Goal: Information Seeking & Learning: Learn about a topic

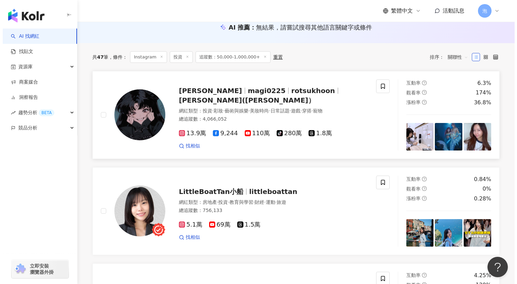
scroll to position [79, 0]
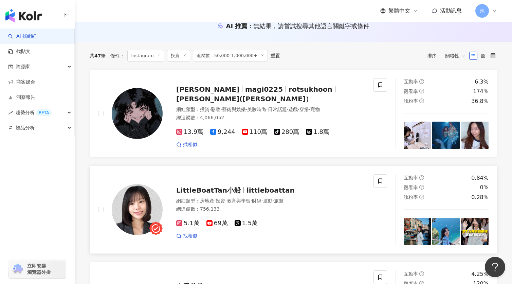
click at [278, 192] on span "littleboattan" at bounding box center [271, 190] width 48 height 8
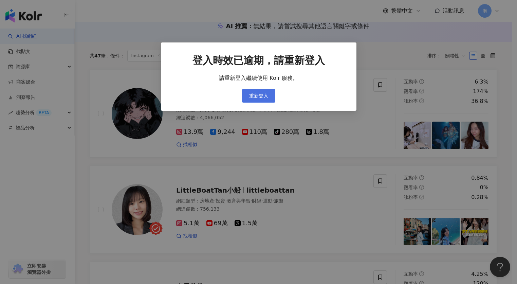
click at [268, 101] on button "重新登入" at bounding box center [258, 96] width 33 height 14
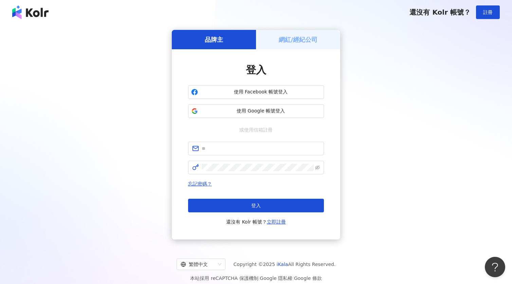
click at [15, 12] on img at bounding box center [30, 12] width 36 height 14
click at [39, 12] on img at bounding box center [30, 12] width 36 height 14
click at [260, 115] on button "使用 Google 帳號登入" at bounding box center [256, 111] width 136 height 14
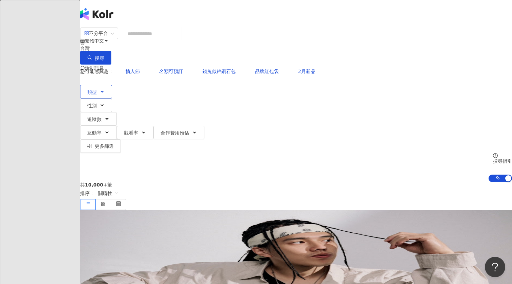
click at [105, 89] on icon "button" at bounding box center [102, 91] width 5 height 5
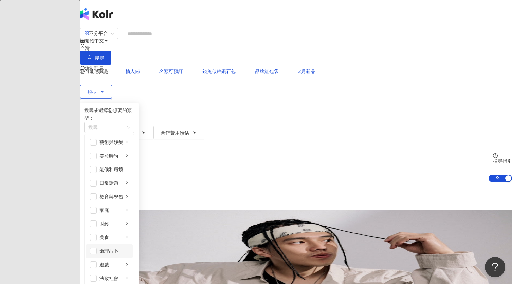
scroll to position [44, 0]
click at [97, 220] on span "button" at bounding box center [93, 223] width 7 height 7
click at [310, 182] on div "共 10,000+ 筆 排序： 關聯性" at bounding box center [296, 196] width 432 height 28
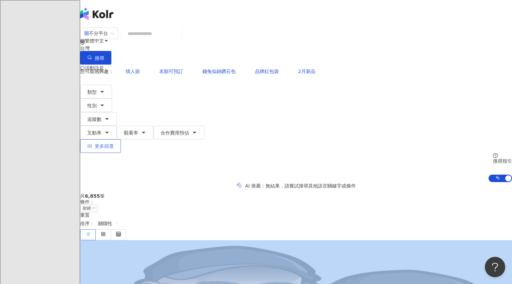
click at [114, 143] on span "更多篩選" at bounding box center [104, 145] width 19 height 5
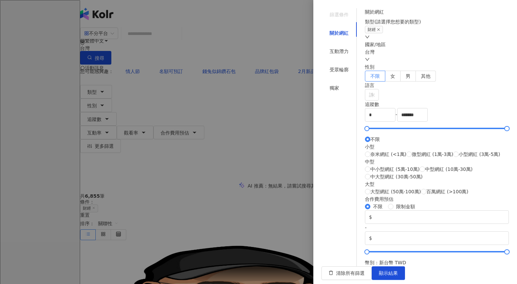
click at [436, 63] on div "台灣" at bounding box center [437, 55] width 144 height 15
click at [481, 135] on div "台灣" at bounding box center [490, 137] width 18 height 7
click at [429, 63] on div "國家/地區 台灣 台灣 unlimit tw 不限區域 台灣 日本 香港 馬來西亞 泰國 越南 新加坡" at bounding box center [437, 52] width 144 height 22
click at [371, 97] on div at bounding box center [369, 94] width 4 height 5
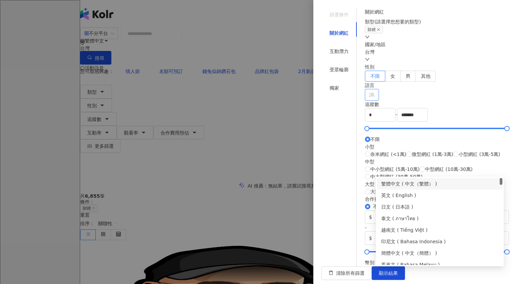
click at [416, 183] on div "繁體中文 ( 中文（繁體） )" at bounding box center [439, 183] width 117 height 7
click at [346, 208] on div "篩選條件 關於網紅 互動潛力 受眾輪廓 獨家" at bounding box center [339, 137] width 35 height 258
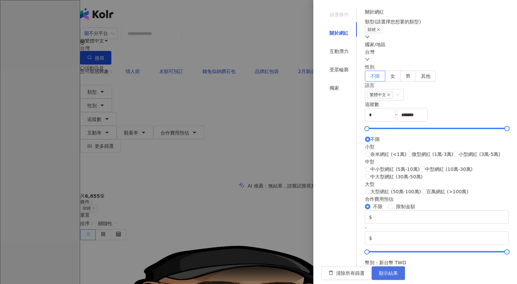
click at [398, 270] on span "顯示結果" at bounding box center [388, 272] width 19 height 5
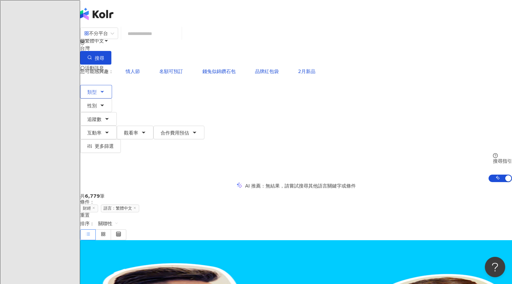
click at [97, 89] on span "類型" at bounding box center [92, 91] width 10 height 5
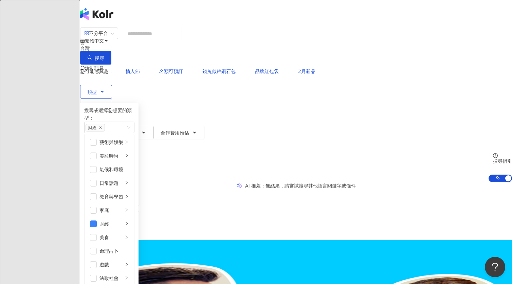
click at [135, 221] on div "搜尋或選擇您想要的類型： 財經 藝術與娛樂 美妝時尚 氣候和環境 日常話題 教育與學習 家庭 財經 美食 命理占卜 遊戲 法政社會 生活風格 影視娛樂 醫療與…" at bounding box center [109, 285] width 50 height 357
click at [123, 220] on div "財經" at bounding box center [112, 223] width 24 height 7
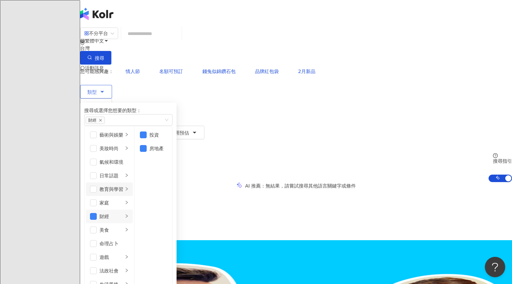
scroll to position [16, 0]
click at [360, 50] on div "不分平台 台灣 搜尋 您可能感興趣： 情人節 名額可預訂 錢兔似錦鑽石包 品牌紅包袋 2月新品 類型 搜尋或選擇您想要的類型： 財經 藝術與娛樂 美妝時尚 氣…" at bounding box center [296, 104] width 432 height 155
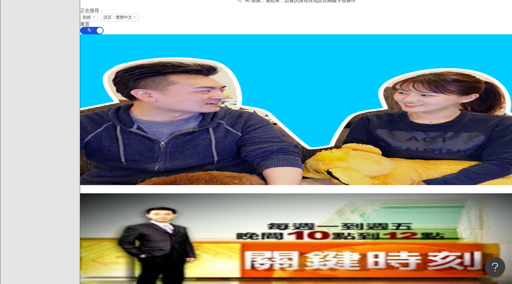
scroll to position [0, 0]
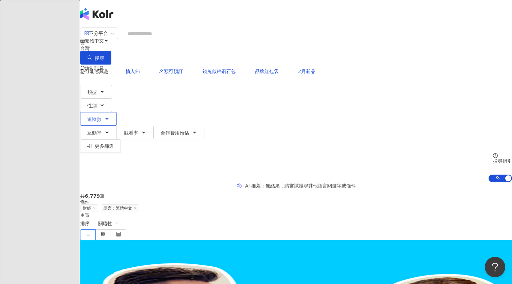
click at [102, 117] on span "追蹤數" at bounding box center [94, 119] width 14 height 5
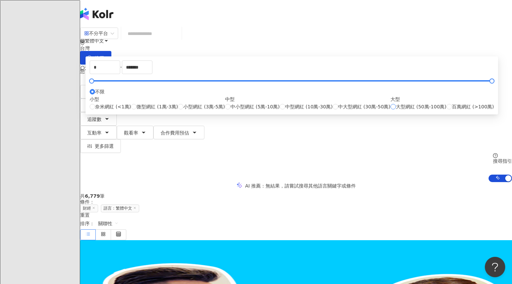
type input "******"
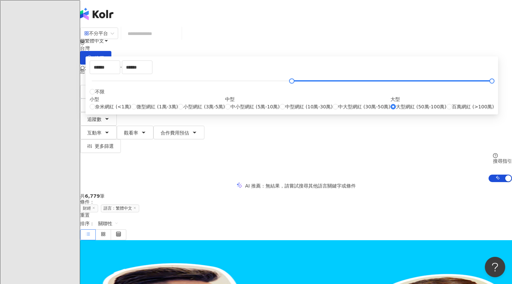
type input "******"
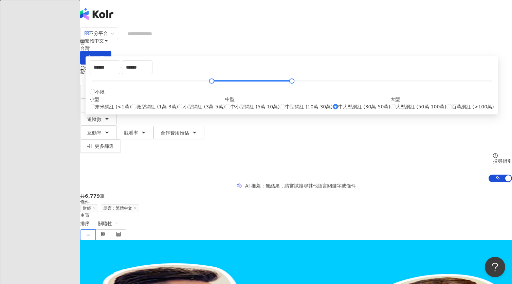
click at [388, 193] on div "共 6,779 筆 條件 ： 財經 語言：繁體中文 重置 排序： 關聯性" at bounding box center [296, 216] width 432 height 47
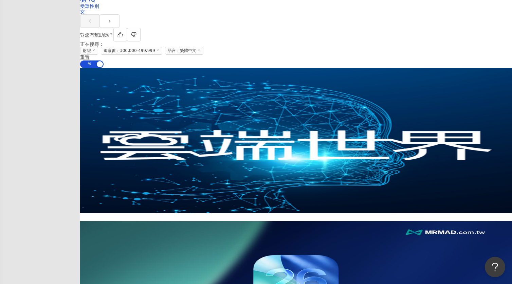
scroll to position [1235, 0]
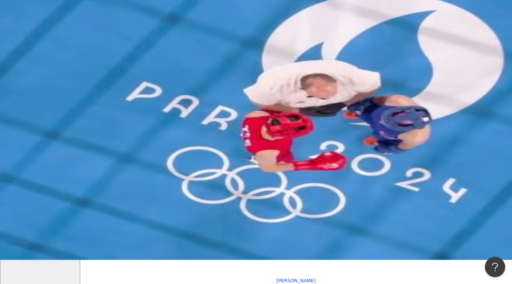
scroll to position [0, 0]
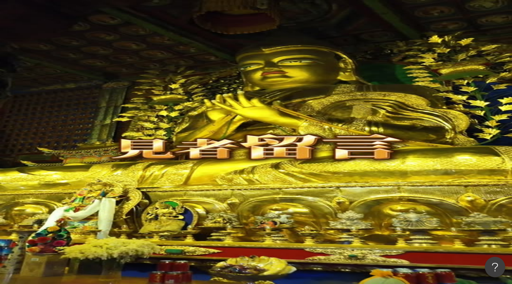
click at [112, 85] on button "類型" at bounding box center [96, 92] width 32 height 14
click at [117, 112] on button "追蹤數" at bounding box center [98, 119] width 37 height 14
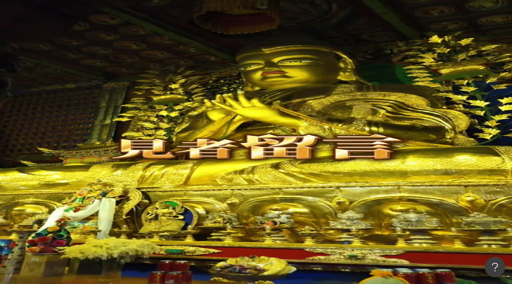
click at [97, 103] on span "性別" at bounding box center [92, 105] width 10 height 5
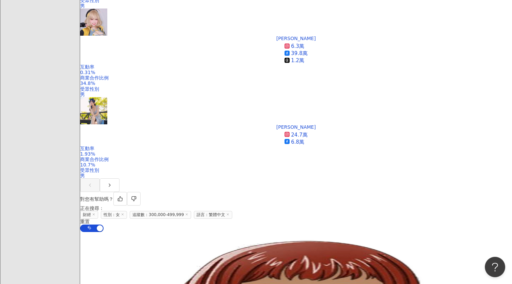
scroll to position [1185, 0]
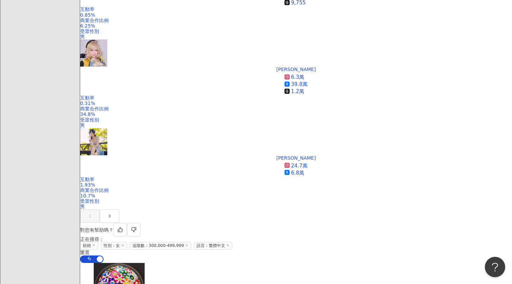
scroll to position [1052, 0]
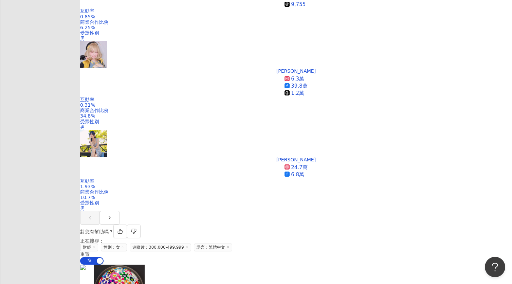
click at [98, 244] on span "財經" at bounding box center [89, 248] width 18 height 8
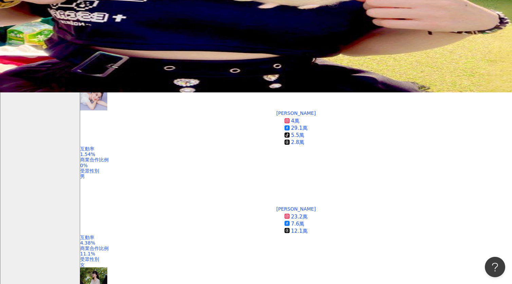
scroll to position [138, 0]
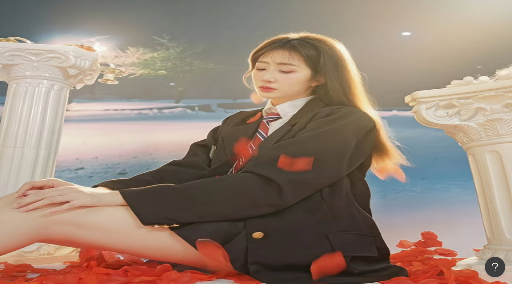
click at [108, 85] on button "類型" at bounding box center [96, 92] width 32 height 14
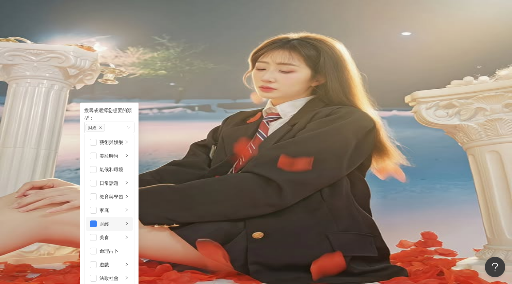
scroll to position [22, 0]
click at [123, 220] on div "財經" at bounding box center [112, 223] width 24 height 7
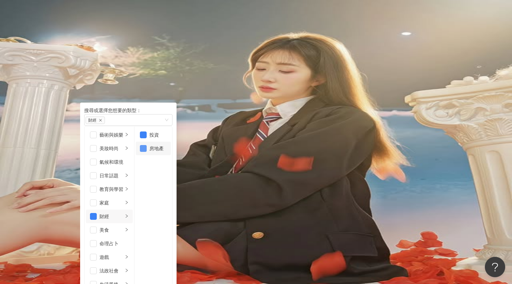
click at [147, 152] on span "button" at bounding box center [143, 148] width 7 height 7
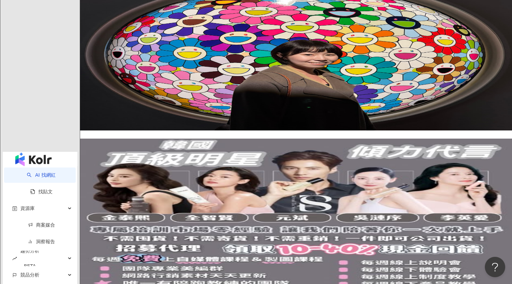
scroll to position [669, 0]
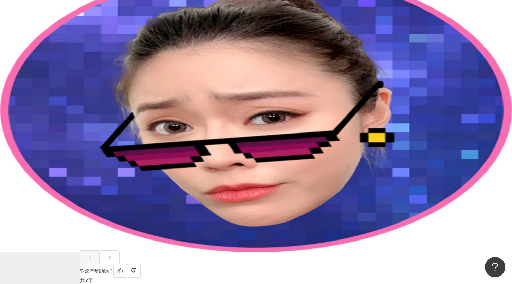
scroll to position [0, 0]
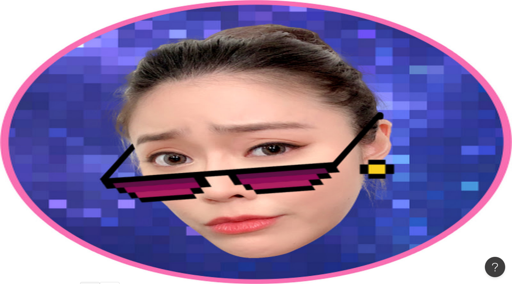
click at [97, 103] on span "性別" at bounding box center [92, 105] width 10 height 5
click at [262, 193] on div "邦妮區塊鏈 3.3萬 36.7萬 2.5萬 互動率 0.49% 商業合作比例 15% 受眾性別 男" at bounding box center [296, 237] width 432 height 89
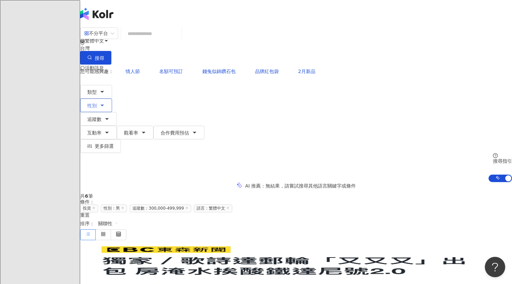
click at [97, 103] on span "性別" at bounding box center [92, 105] width 10 height 5
click at [74, 68] on span "不限" at bounding box center [66, 63] width 15 height 7
click at [407, 75] on div "您可能感興趣： 情人節 名額可預訂 錢兔似錦鑽石包 品牌紅包袋 2月新品 類型 性別 追蹤數 互動率 觀看率 合作費用預估 更多篩選 篩選條件 關於網紅 互動…" at bounding box center [296, 124] width 432 height 118
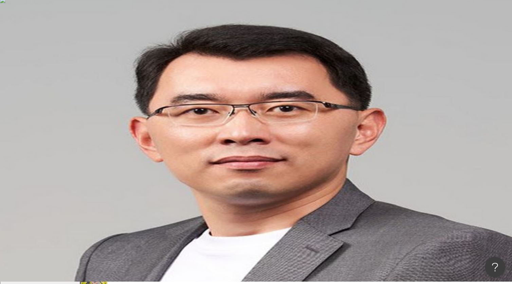
scroll to position [3, 0]
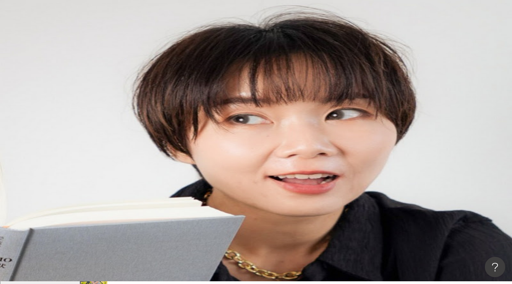
scroll to position [0, 1016]
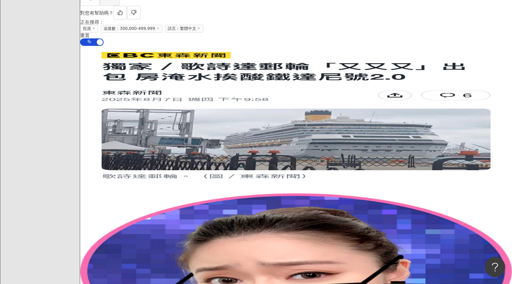
scroll to position [1213, 0]
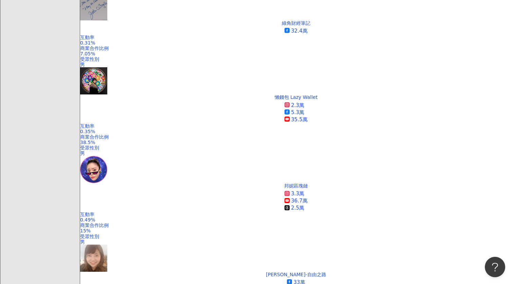
scroll to position [355, 0]
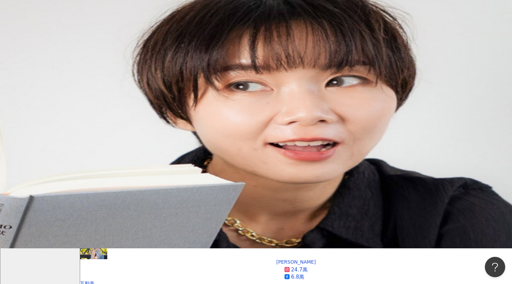
scroll to position [0, 0]
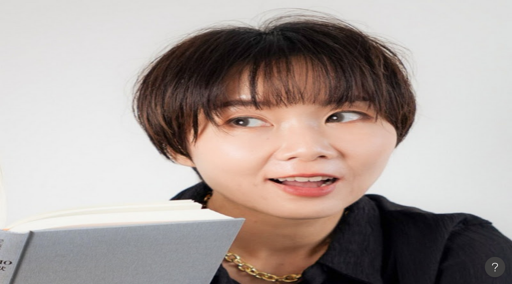
click at [110, 116] on icon "button" at bounding box center [106, 118] width 5 height 5
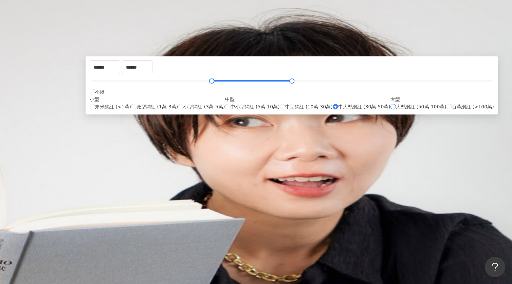
type input "******"
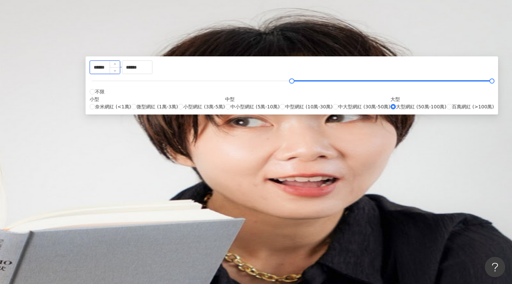
click at [120, 74] on input "******" at bounding box center [105, 67] width 30 height 13
drag, startPoint x: 216, startPoint y: 104, endPoint x: 156, endPoint y: 103, distance: 60.5
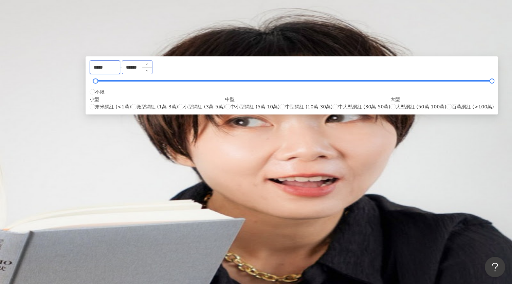
type input "*****"
click at [152, 74] on input "******" at bounding box center [137, 67] width 30 height 13
drag, startPoint x: 303, startPoint y: 105, endPoint x: 226, endPoint y: 95, distance: 77.8
click at [226, 96] on div "***** - ****** 不限 小型 奈米網紅 (<1萬) 微型網紅 (1萬-3萬) 小型網紅 (3萬-5萬) 中型 中小型網紅 (5萬-10萬) 中型網…" at bounding box center [292, 85] width 405 height 50
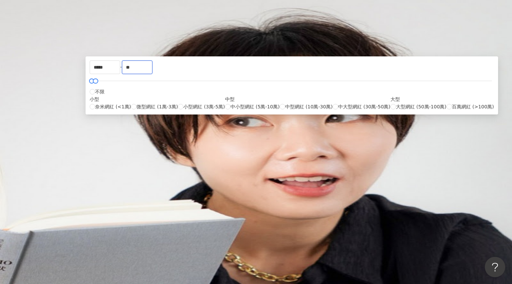
type input "*"
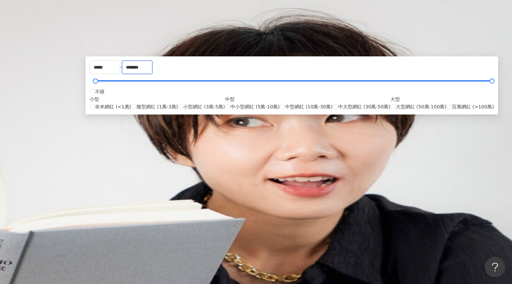
type input "*******"
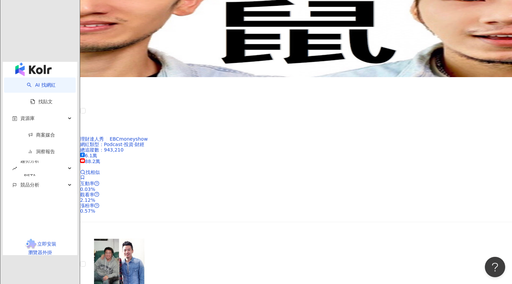
scroll to position [1104, 0]
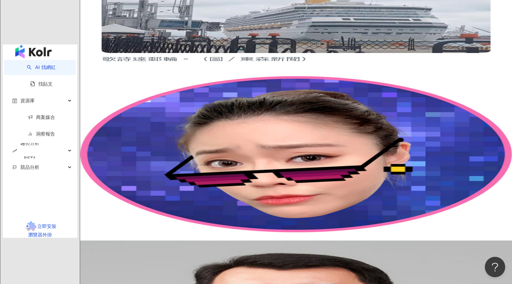
scroll to position [1105, 0]
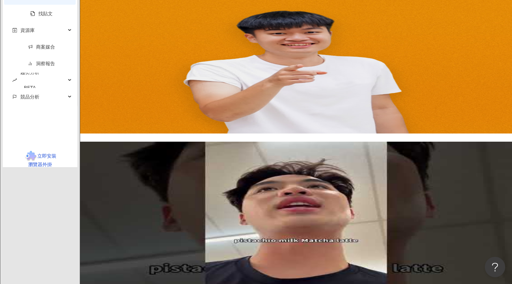
scroll to position [1165, 0]
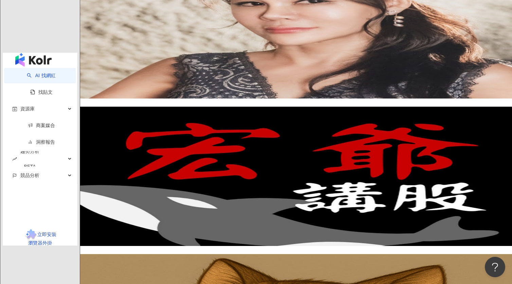
scroll to position [1055, 0]
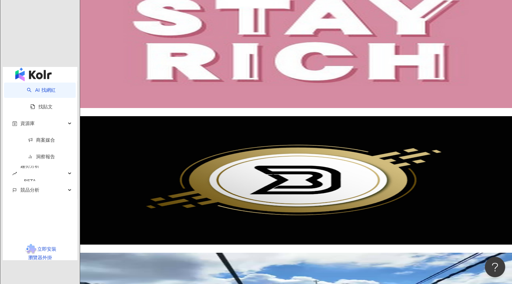
scroll to position [1139, 0]
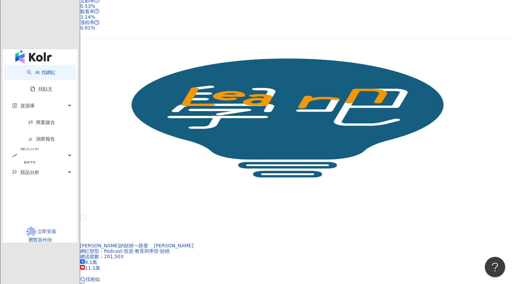
scroll to position [1082, 0]
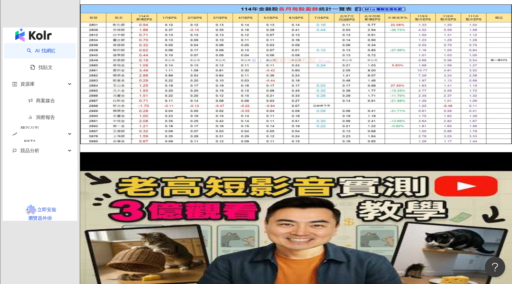
scroll to position [1097, 0]
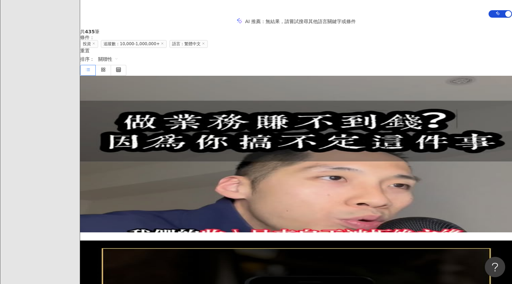
scroll to position [0, 0]
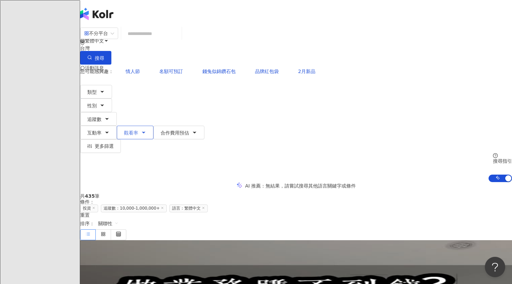
click at [138, 130] on span "觀看率" at bounding box center [131, 132] width 14 height 5
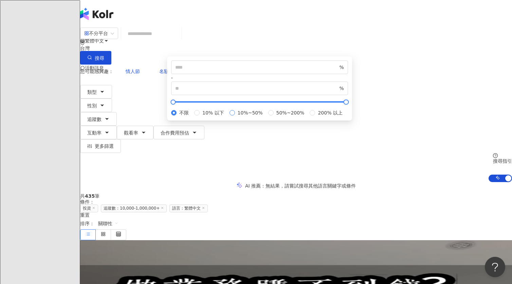
type input "**"
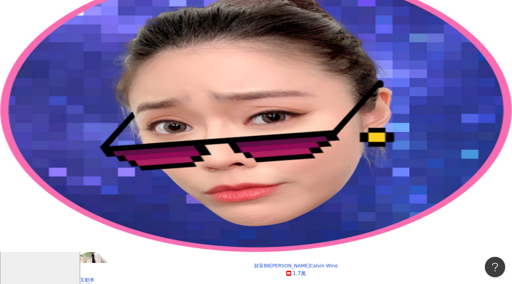
scroll to position [33, 0]
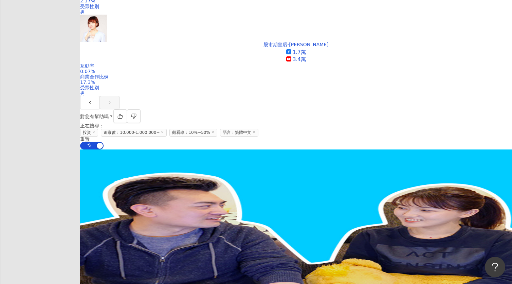
scroll to position [622, 0]
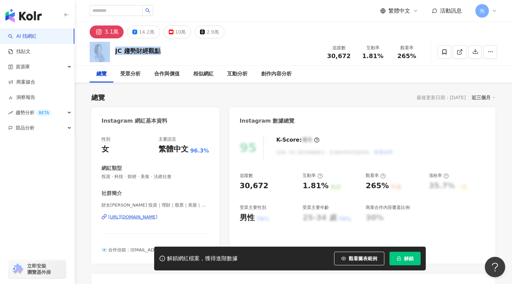
drag, startPoint x: 171, startPoint y: 51, endPoint x: 111, endPoint y: 52, distance: 59.8
click at [111, 52] on div "JC 趨勢財經觀點 追蹤數 30,672 互動率 1.81% 觀看率 265%" at bounding box center [293, 51] width 435 height 27
copy div "JC 趨勢財經觀點"
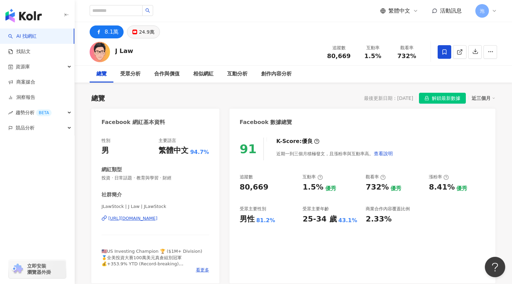
click at [145, 36] on div "24.9萬" at bounding box center [146, 32] width 15 height 10
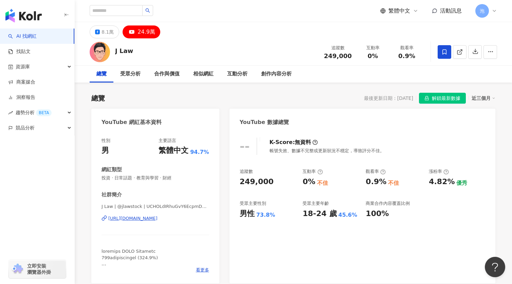
click at [158, 219] on div "https://www.youtube.com/channel/UCHOLdIRhuGvY6EcpmDno3Iw" at bounding box center [132, 218] width 49 height 6
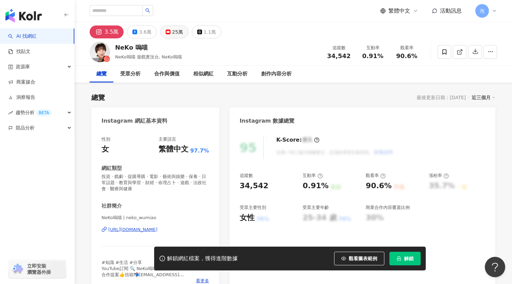
click at [166, 31] on rect at bounding box center [168, 32] width 4 height 3
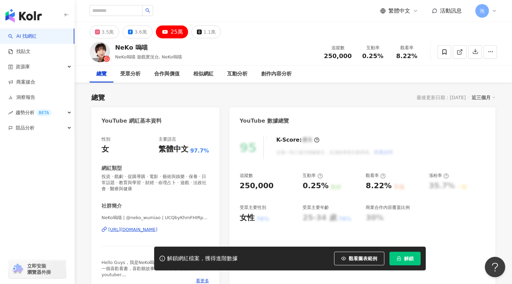
click at [158, 230] on div "https://www.youtube.com/channel/UCQbyKhmFHIRptrAJMSwS-dw" at bounding box center [132, 230] width 49 height 6
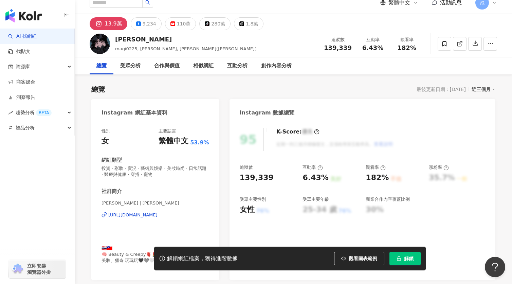
scroll to position [19, 0]
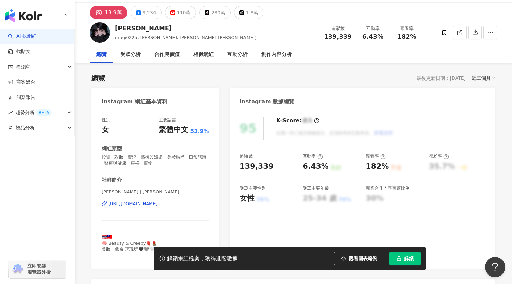
drag, startPoint x: 175, startPoint y: 13, endPoint x: 186, endPoint y: 40, distance: 29.3
click at [177, 13] on div "110萬" at bounding box center [184, 13] width 14 height 10
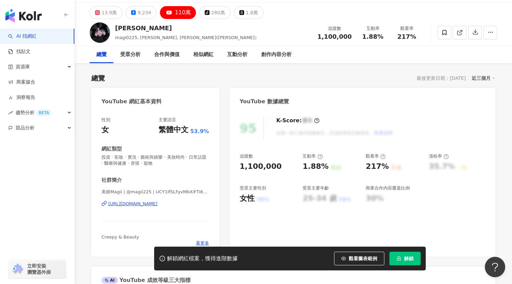
click at [158, 203] on div "https://www.youtube.com/channel/UCY1IfSLFyvMbXiFTi8kfLIw" at bounding box center [132, 204] width 49 height 6
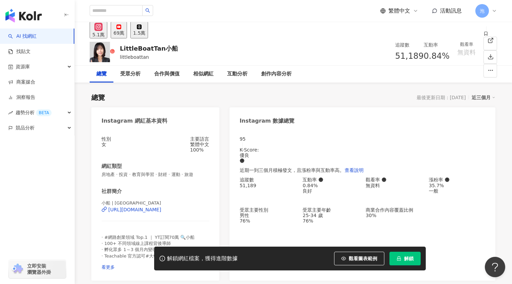
click at [127, 37] on button "69萬" at bounding box center [119, 30] width 16 height 17
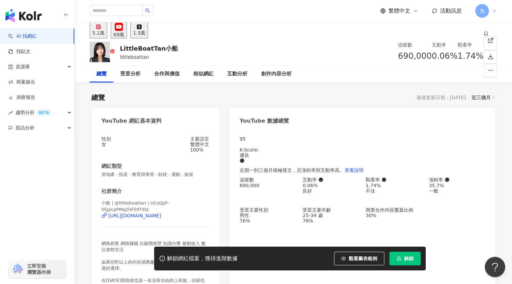
scroll to position [1, 0]
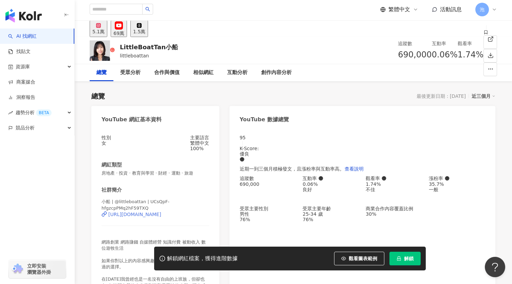
click at [156, 216] on div "https://www.youtube.com/channel/UCsQpF-hfgzcpPMq2hF59TXQ" at bounding box center [134, 214] width 53 height 5
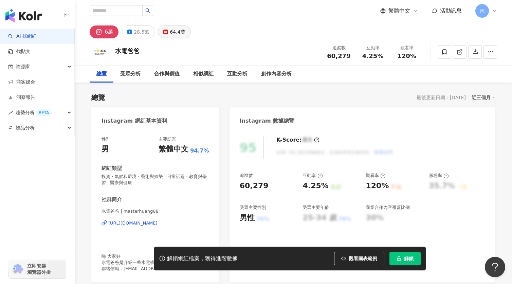
click at [172, 30] on div "64.4萬" at bounding box center [177, 32] width 15 height 10
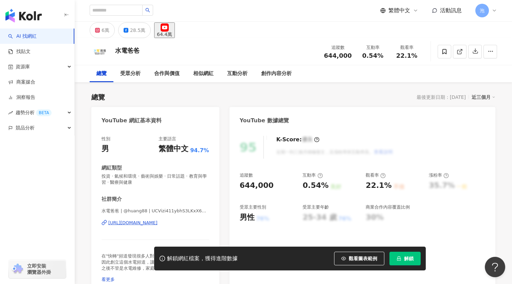
scroll to position [14, 0]
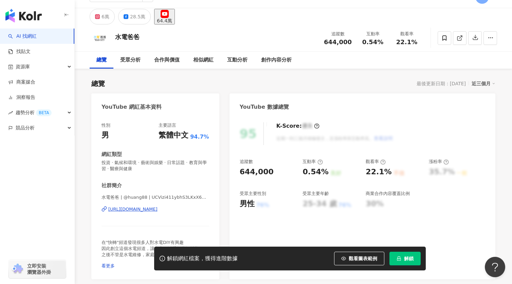
click at [158, 209] on div "[URL][DOMAIN_NAME]" at bounding box center [132, 209] width 49 height 6
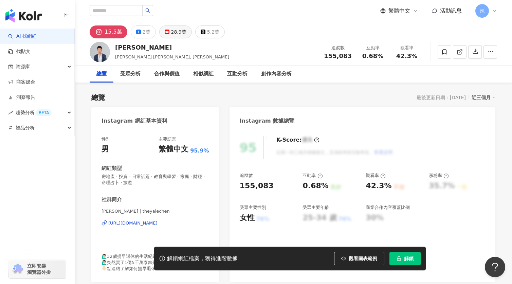
click at [167, 36] on button "28.9萬" at bounding box center [175, 31] width 33 height 13
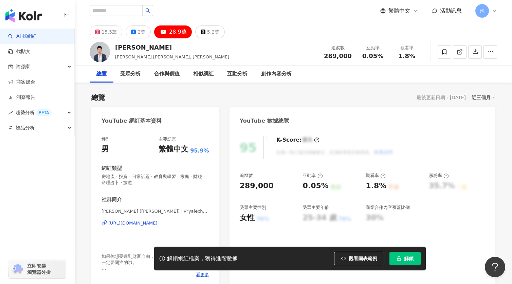
click at [158, 223] on div "[URL][DOMAIN_NAME]" at bounding box center [132, 223] width 49 height 6
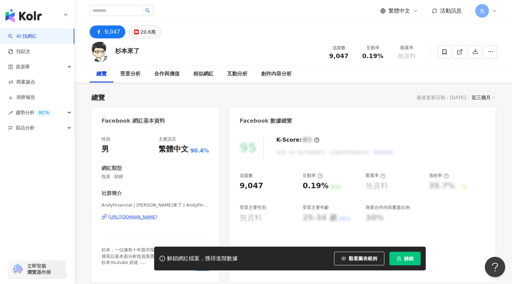
click at [142, 31] on div "20.6萬" at bounding box center [148, 32] width 15 height 10
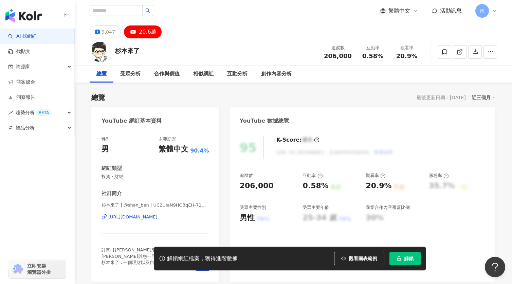
click at [158, 218] on div "https://www.youtube.com/channel/UC2UIaN9HO3qEH-71WuV2P0g" at bounding box center [132, 217] width 49 height 6
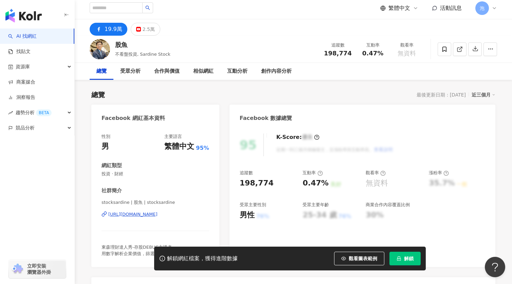
scroll to position [4, 0]
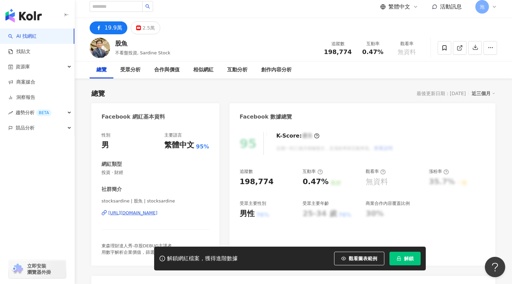
click at [158, 212] on div "https://www.facebook.com/348865871806345" at bounding box center [132, 213] width 49 height 6
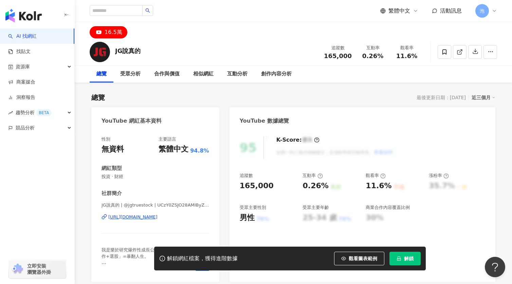
click at [158, 215] on div "[URL][DOMAIN_NAME]" at bounding box center [132, 217] width 49 height 6
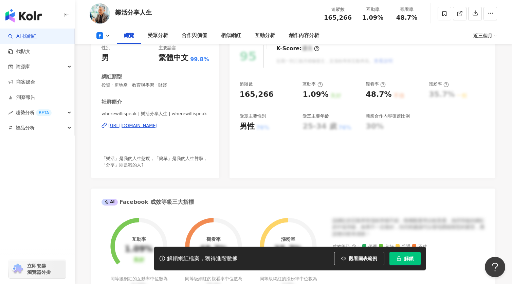
scroll to position [111, 0]
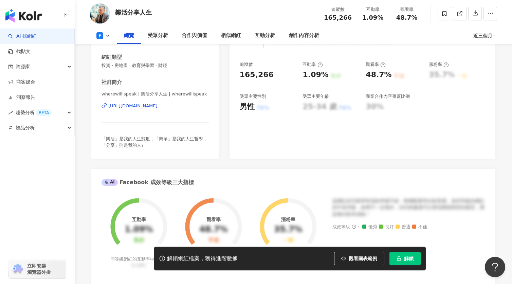
click at [158, 107] on div "[URL][DOMAIN_NAME]" at bounding box center [132, 106] width 49 height 6
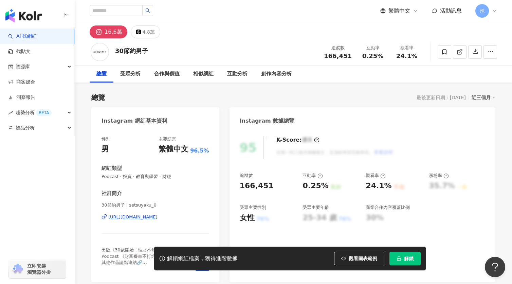
click at [155, 215] on div "https://www.instagram.com/setsuyaku_0/" at bounding box center [132, 217] width 49 height 6
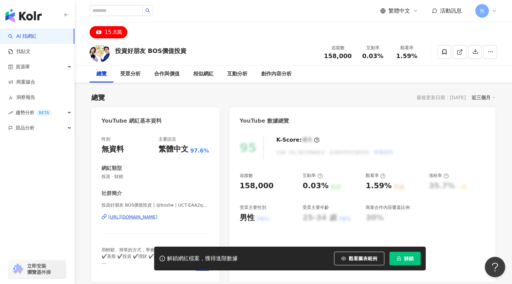
scroll to position [1, 0]
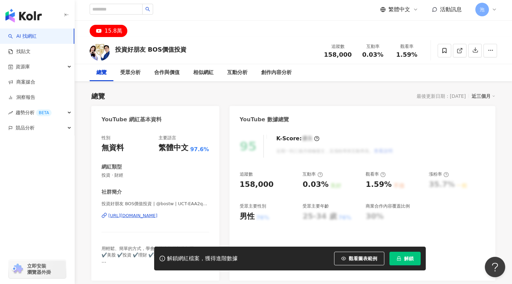
click at [158, 217] on div "https://www.youtube.com/channel/UCT-EAA2q6A02iankuVsdL1w" at bounding box center [132, 216] width 49 height 6
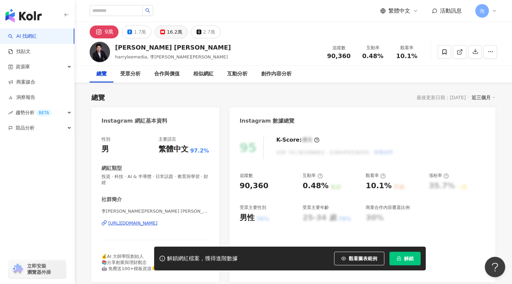
click at [167, 31] on div "16.2萬" at bounding box center [174, 32] width 15 height 10
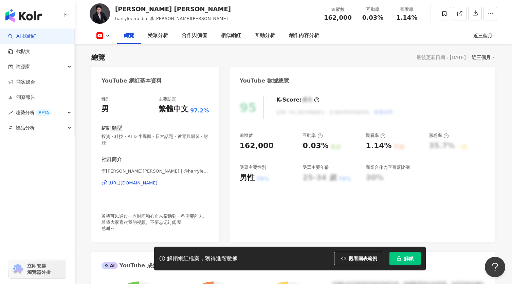
scroll to position [40, 0]
click at [158, 184] on div "https://www.youtube.com/channel/UCEA4ZfPzWDHp72mlq7IvUcw" at bounding box center [132, 183] width 49 height 6
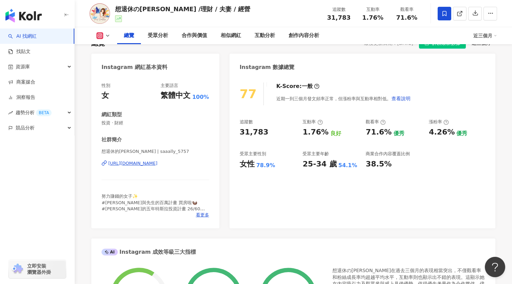
scroll to position [57, 0]
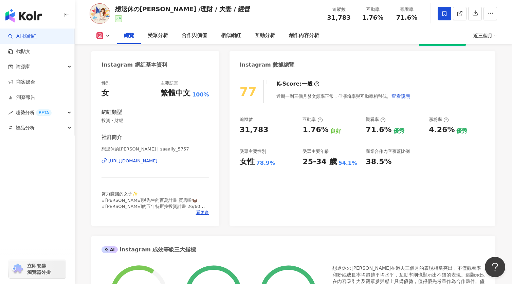
click at [158, 160] on div "https://www.instagram.com/saaally_5757/" at bounding box center [132, 161] width 49 height 6
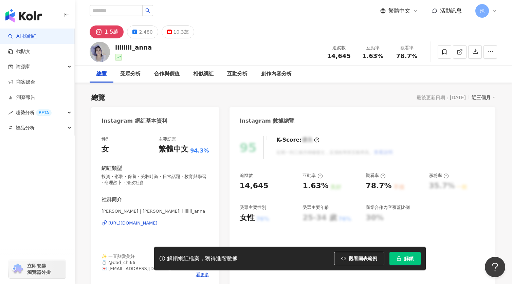
click at [189, 29] on div "1.5萬 2,480 10.3萬" at bounding box center [142, 31] width 105 height 13
click at [184, 31] on button "10.3萬" at bounding box center [178, 31] width 33 height 13
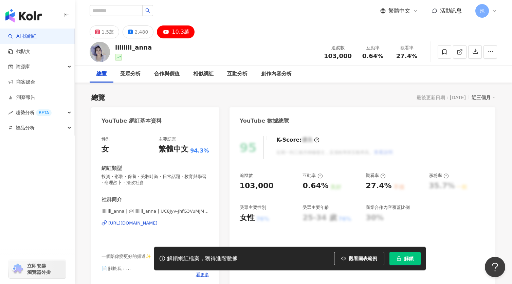
click at [139, 224] on div "https://www.youtube.com/channel/UC8Jyv-JhfG3VuMJMEcgprCw" at bounding box center [132, 223] width 49 height 6
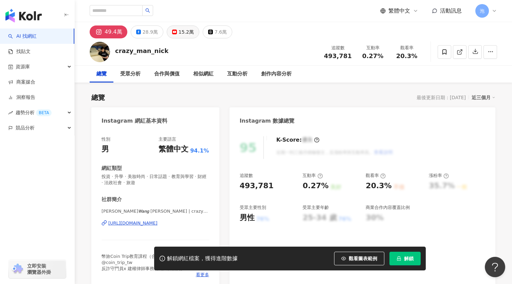
click at [180, 35] on div "15.2萬" at bounding box center [186, 32] width 15 height 10
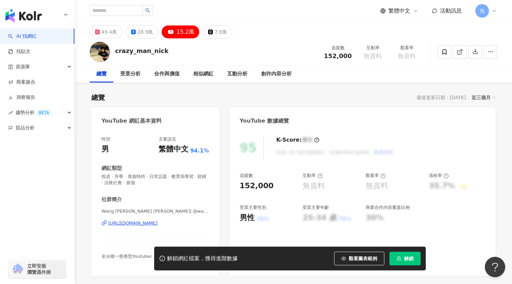
click at [158, 221] on div "https://www.youtube.com/channel/UCEB8KHaoJp55rEY3diKG4aA" at bounding box center [132, 223] width 49 height 6
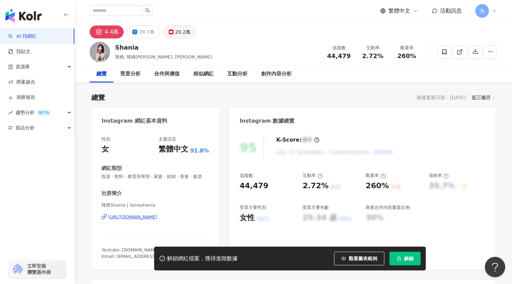
click at [175, 34] on div "20.2萬" at bounding box center [182, 32] width 15 height 10
